Goal: Information Seeking & Learning: Compare options

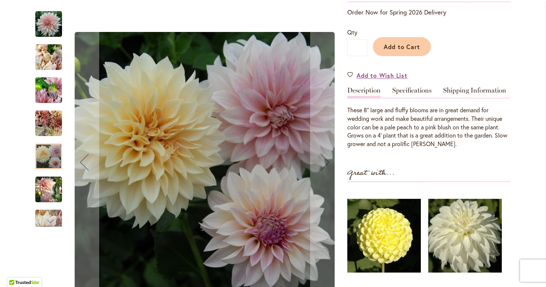
scroll to position [179, 0]
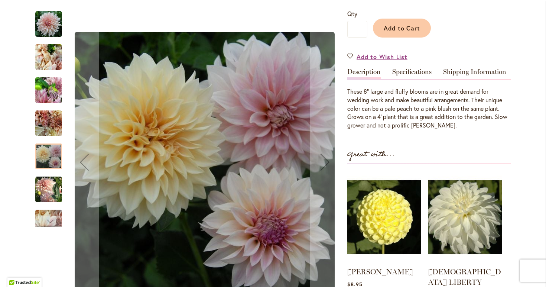
click at [48, 159] on div at bounding box center [48, 156] width 27 height 26
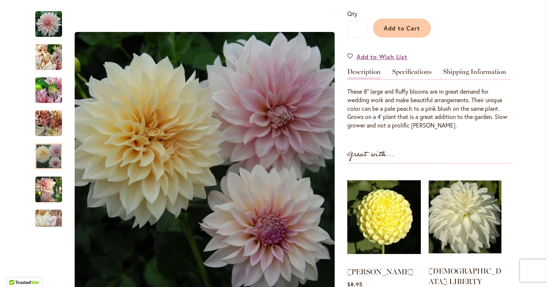
click at [471, 223] on img at bounding box center [464, 216] width 73 height 91
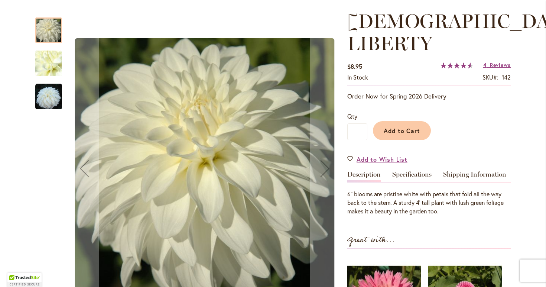
scroll to position [152, 0]
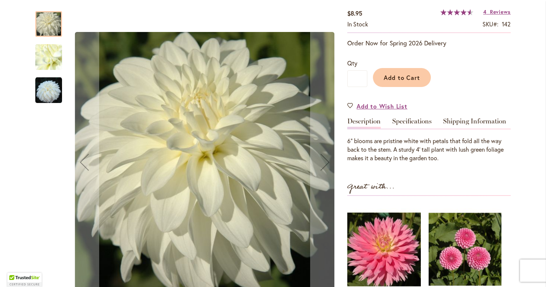
click at [475, 238] on img at bounding box center [464, 248] width 73 height 91
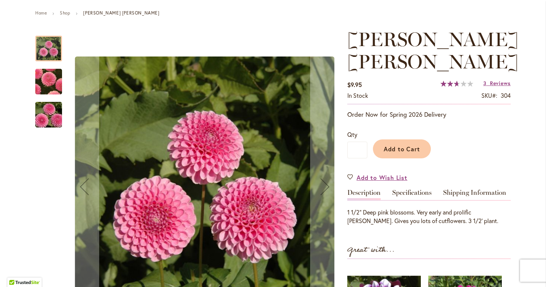
scroll to position [98, 0]
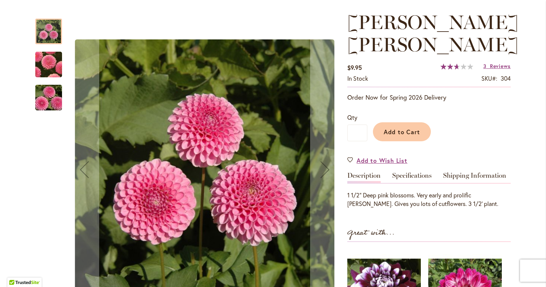
click at [43, 64] on img "BETTY ANNE" at bounding box center [49, 64] width 52 height 51
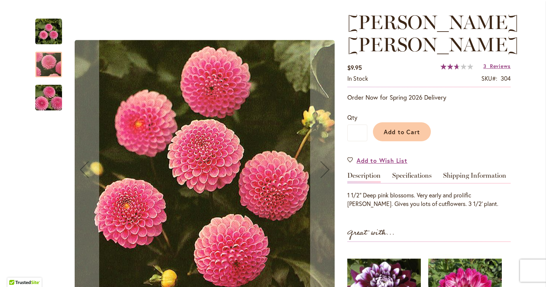
click at [46, 97] on img "BETTY ANNE" at bounding box center [48, 98] width 53 height 36
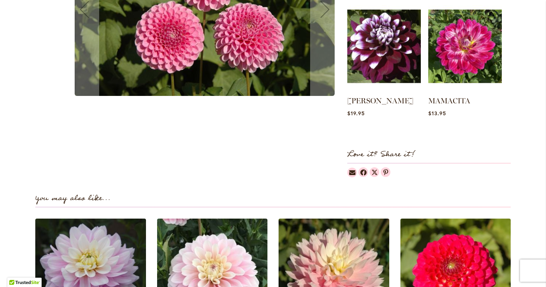
scroll to position [110, 0]
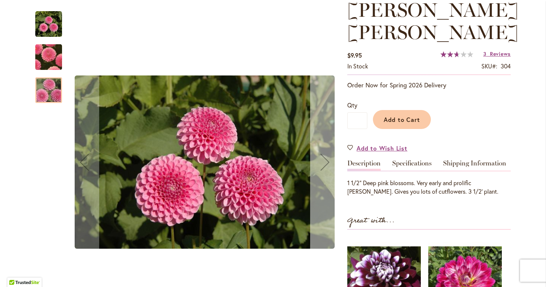
click at [328, 158] on div "Next" at bounding box center [325, 162] width 30 height 30
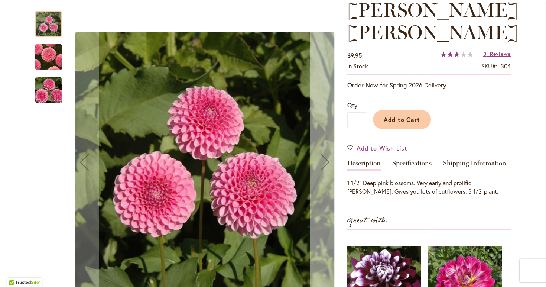
click at [328, 158] on div "Next" at bounding box center [325, 162] width 30 height 30
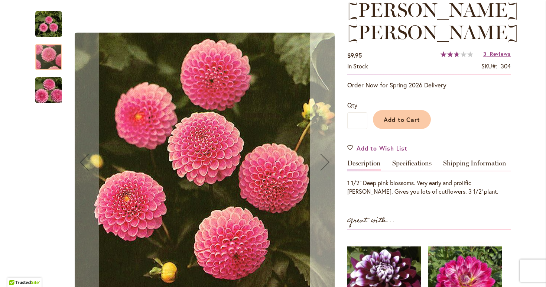
click at [328, 158] on div "Next" at bounding box center [325, 162] width 30 height 30
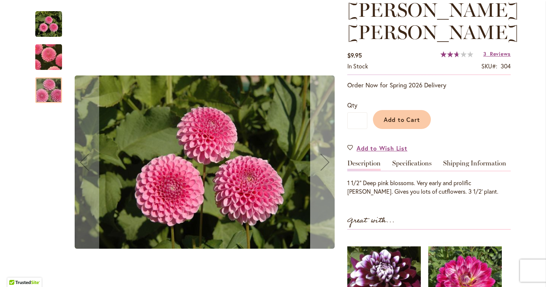
click at [328, 158] on div "Next" at bounding box center [325, 162] width 30 height 30
